Goal: Information Seeking & Learning: Learn about a topic

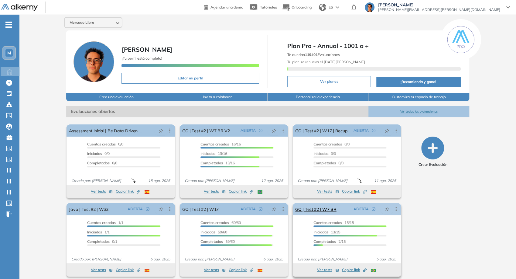
drag, startPoint x: 248, startPoint y: 39, endPoint x: 293, endPoint y: 207, distance: 173.4
click at [293, 207] on div "El proctoring será activado ¡Importante!: Los usuarios que ya realizaron la eva…" at bounding box center [347, 239] width 113 height 78
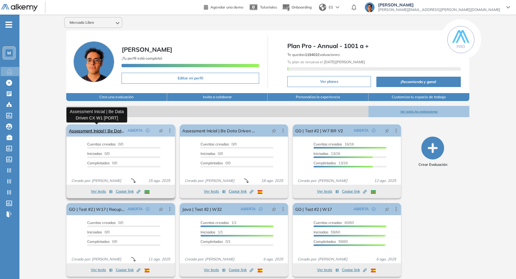
click at [116, 132] on link "Assessment Inicial | Be Data Driven CX W1 [PORT]" at bounding box center [97, 130] width 56 height 12
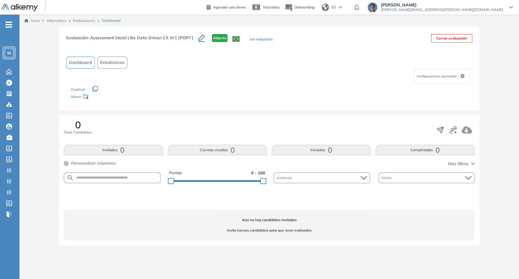
click at [262, 40] on button "Ver evaluación" at bounding box center [260, 39] width 23 height 6
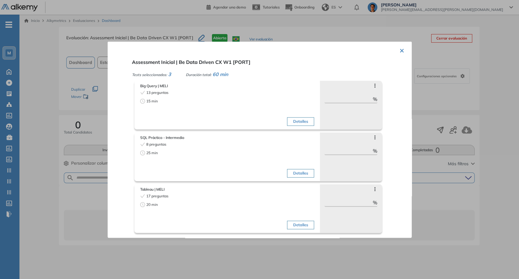
click at [399, 51] on button "×" at bounding box center [401, 50] width 5 height 12
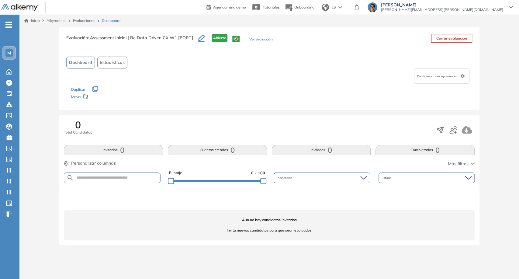
click at [423, 74] on span "Configuraciones opcionales" at bounding box center [437, 76] width 41 height 5
click at [384, 71] on div "Configuraciones opcionales" at bounding box center [269, 75] width 406 height 15
click at [73, 22] on link "Evaluaciones" at bounding box center [84, 20] width 22 height 5
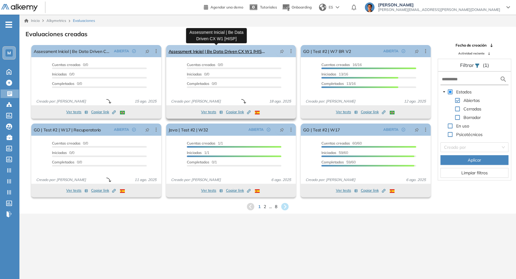
click at [213, 53] on link "Assessment Inicial | Be Data Driven CX W1 [HISP]" at bounding box center [217, 51] width 97 height 12
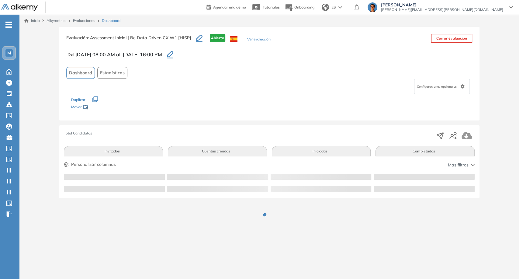
click at [449, 86] on span "Configuraciones opcionales" at bounding box center [437, 86] width 41 height 5
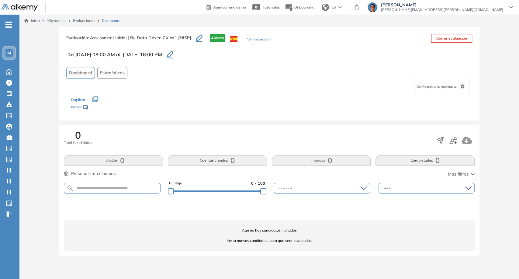
click at [349, 88] on div "Configuraciones opcionales" at bounding box center [269, 86] width 406 height 15
click at [82, 22] on div "Evaluaciones" at bounding box center [85, 20] width 29 height 5
click at [82, 19] on link "Evaluaciones" at bounding box center [84, 20] width 22 height 5
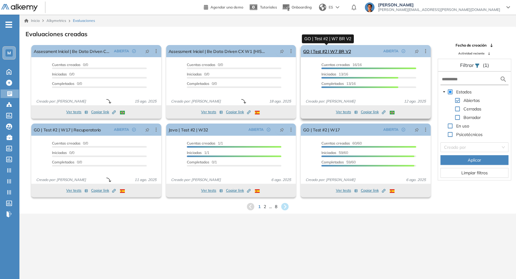
click at [345, 48] on link "GO | Test #2 | W7 BR V2" at bounding box center [327, 51] width 48 height 12
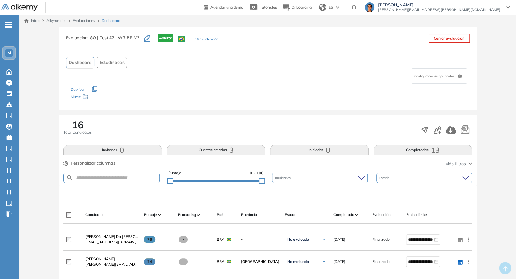
click at [453, 72] on div "Configuraciones opcionales" at bounding box center [440, 75] width 56 height 15
click at [384, 74] on div "Configuraciones opcionales Descargar certificados / Ver resultados Activar perf…" at bounding box center [268, 75] width 404 height 15
click at [432, 71] on div "Configuraciones opcionales" at bounding box center [440, 75] width 56 height 15
click at [78, 22] on link "Evaluaciones" at bounding box center [84, 20] width 22 height 5
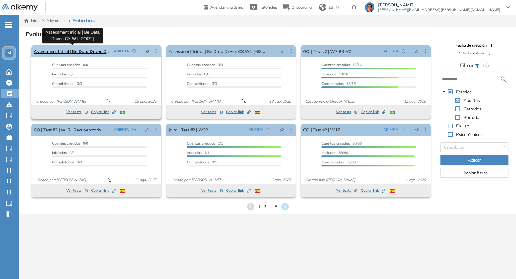
click at [106, 48] on link "Assessment Inicial | Be Data Driven CX W1 [PORT]" at bounding box center [73, 51] width 78 height 12
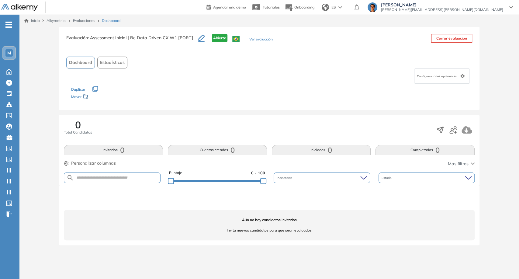
click at [489, 81] on div "Evaluación : Assessment Inicial | Be Data Driven CX W1 [PORT] Abierta Ver evalu…" at bounding box center [269, 140] width 495 height 226
